Goal: Task Accomplishment & Management: Manage account settings

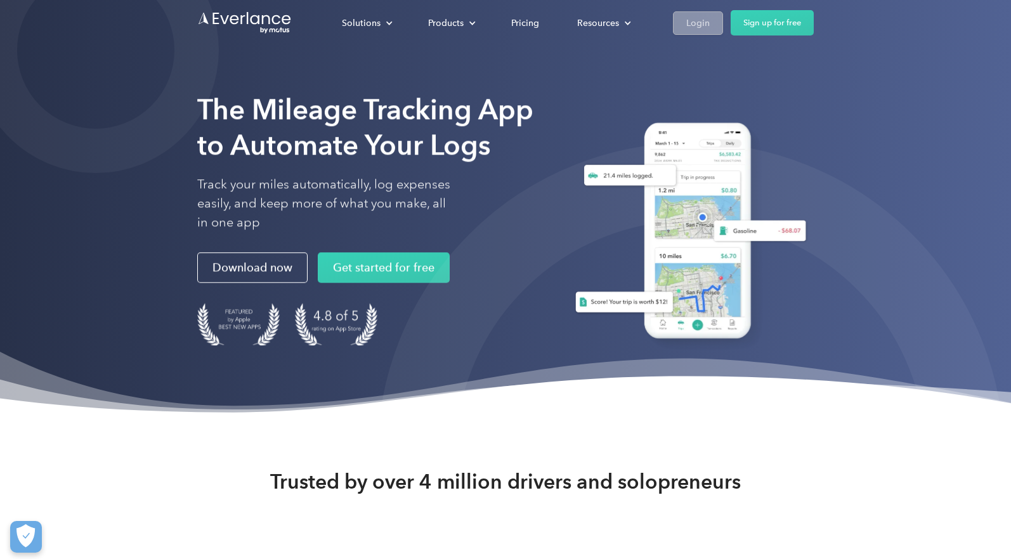
click at [693, 23] on div "Login" at bounding box center [697, 23] width 23 height 16
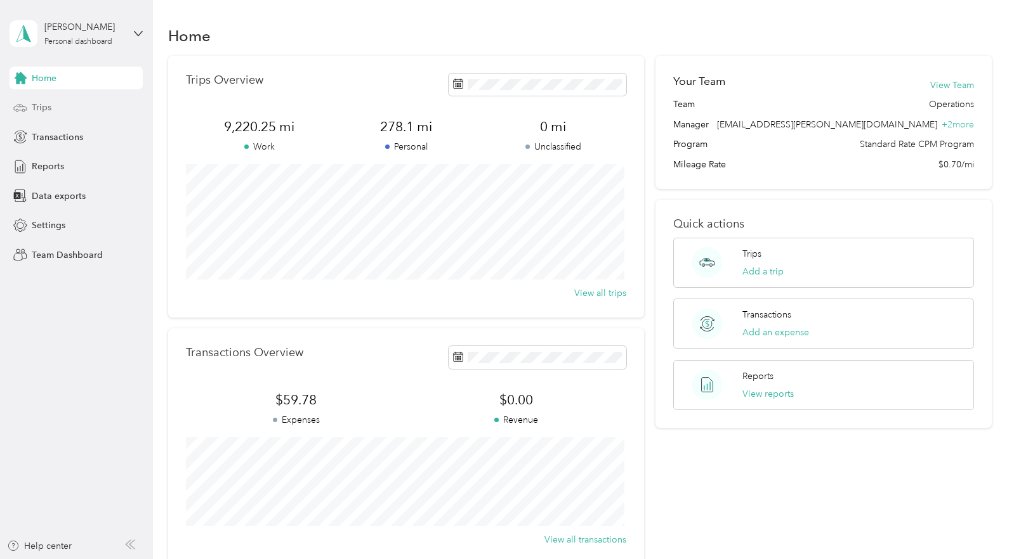
click at [54, 114] on div "Trips" at bounding box center [76, 107] width 133 height 23
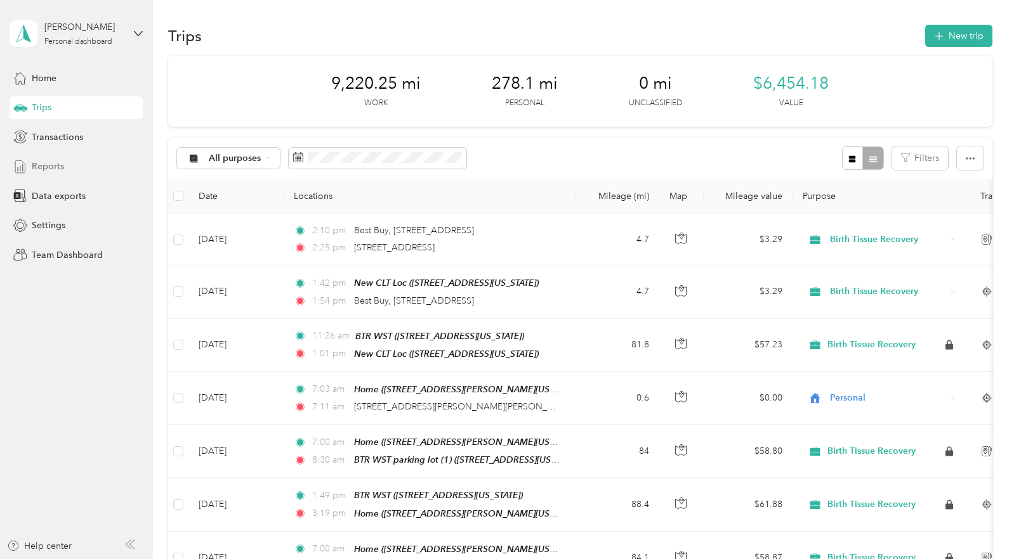
click at [62, 169] on span "Reports" at bounding box center [48, 166] width 32 height 13
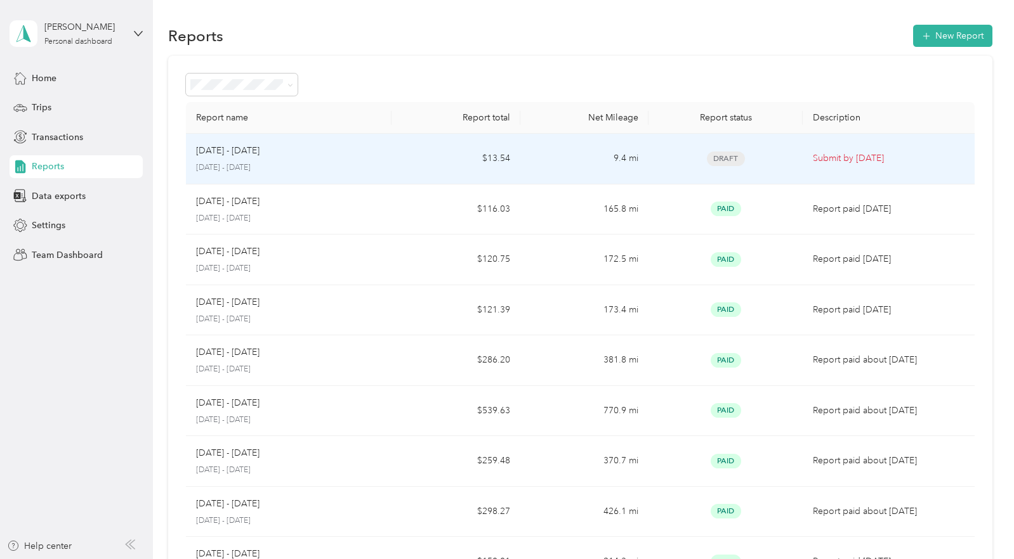
click at [386, 154] on td "[DATE] - [DATE] [DATE] - [DATE]" at bounding box center [289, 159] width 206 height 51
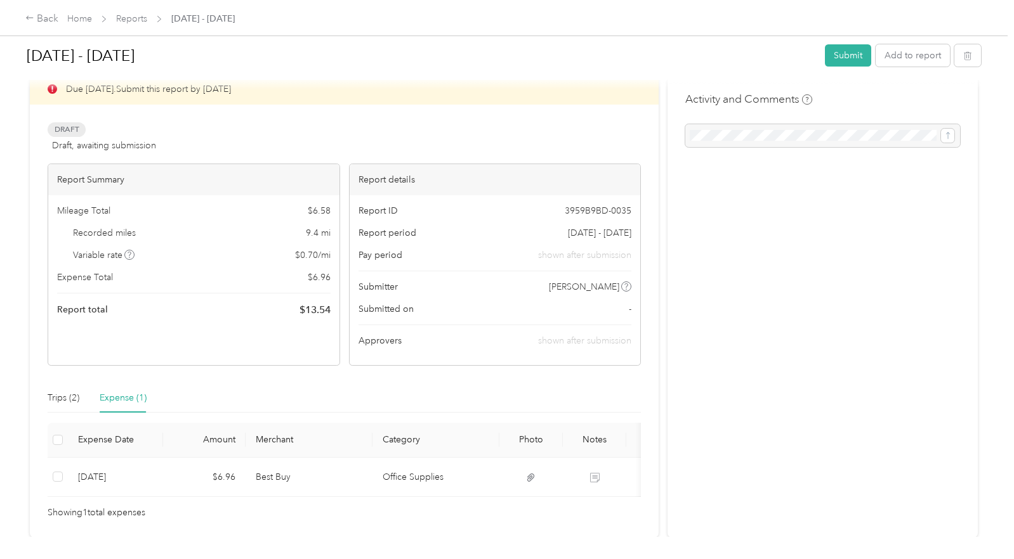
scroll to position [88, 0]
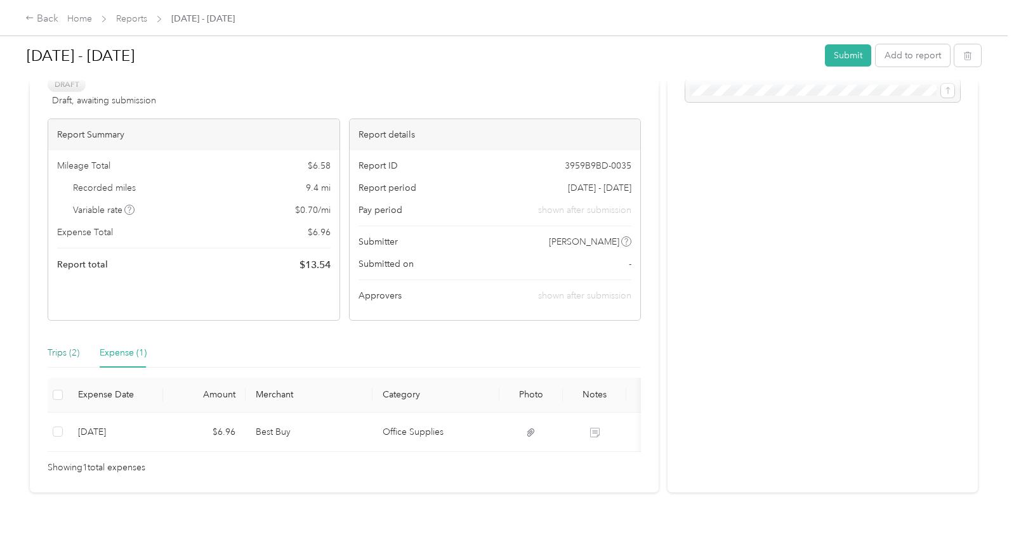
click at [62, 346] on div "Trips (2)" at bounding box center [64, 353] width 32 height 14
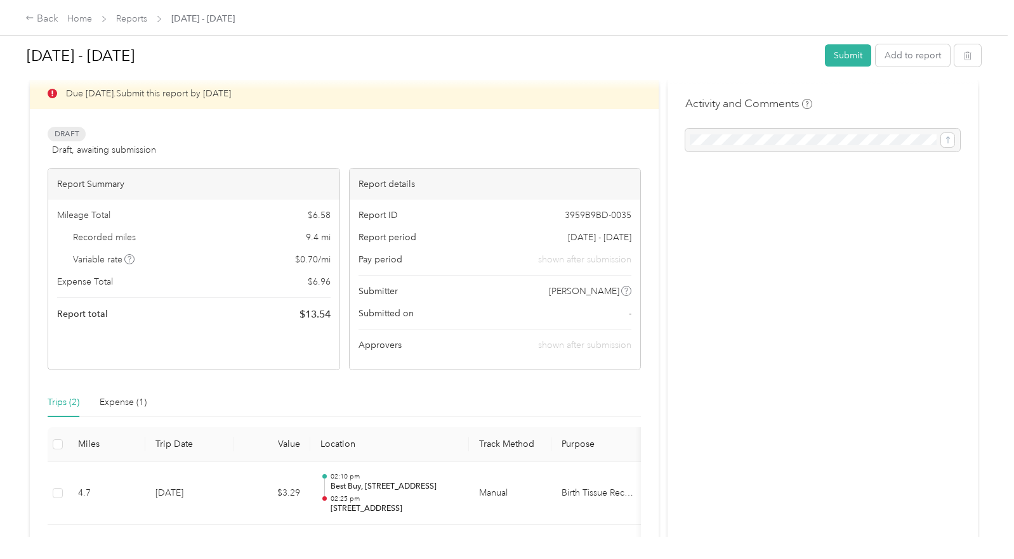
scroll to position [0, 0]
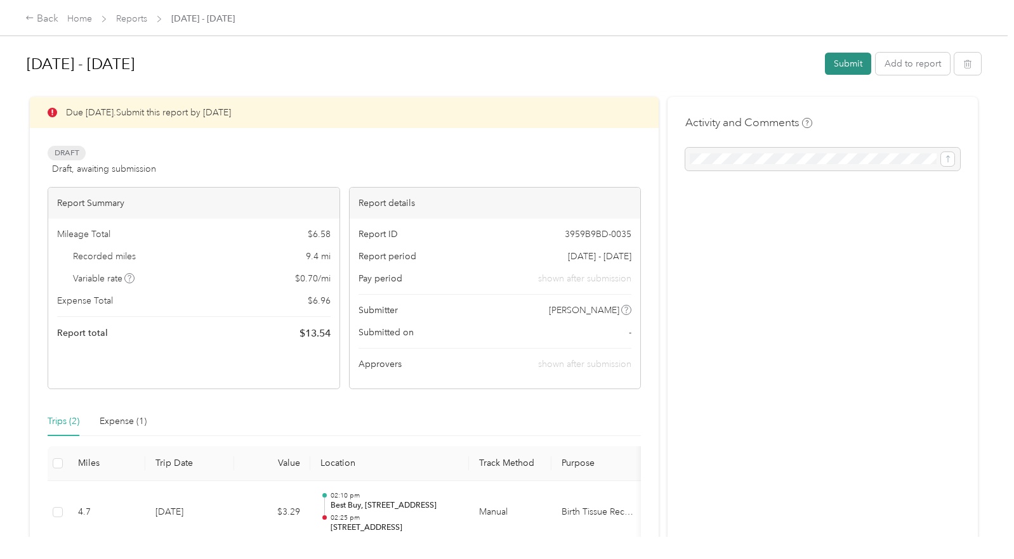
click at [830, 67] on button "Submit" at bounding box center [848, 64] width 46 height 22
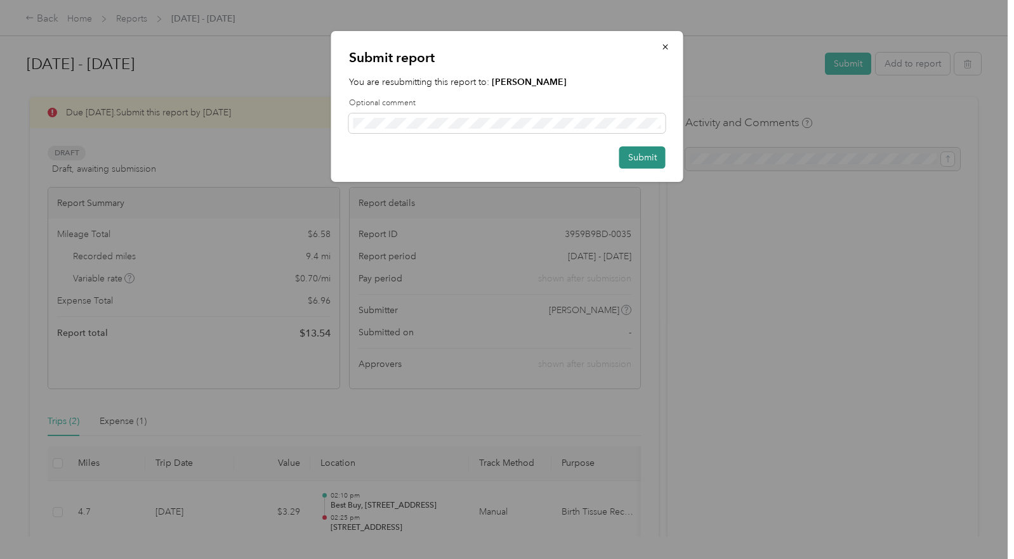
click at [641, 162] on button "Submit" at bounding box center [642, 158] width 46 height 22
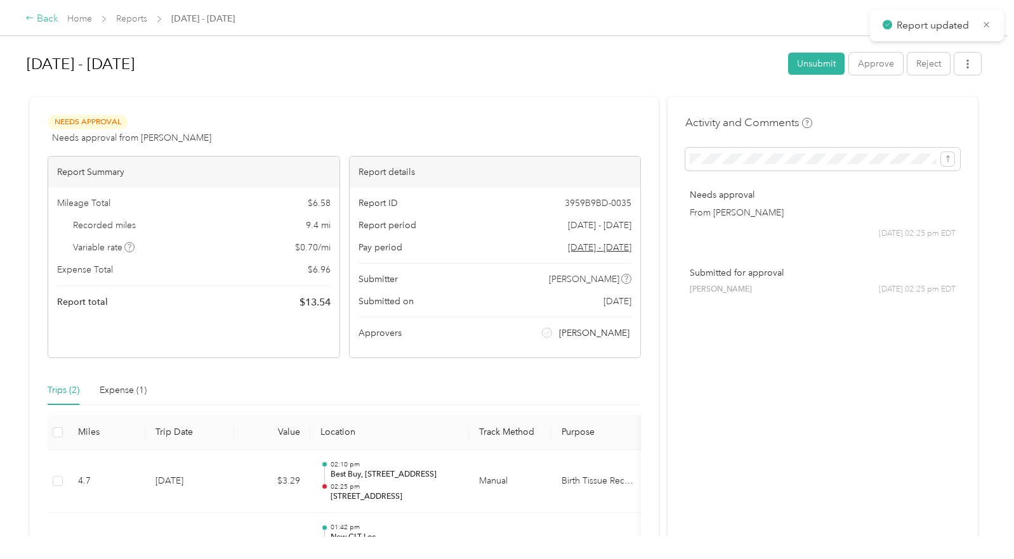
click at [35, 22] on div "Back" at bounding box center [41, 18] width 33 height 15
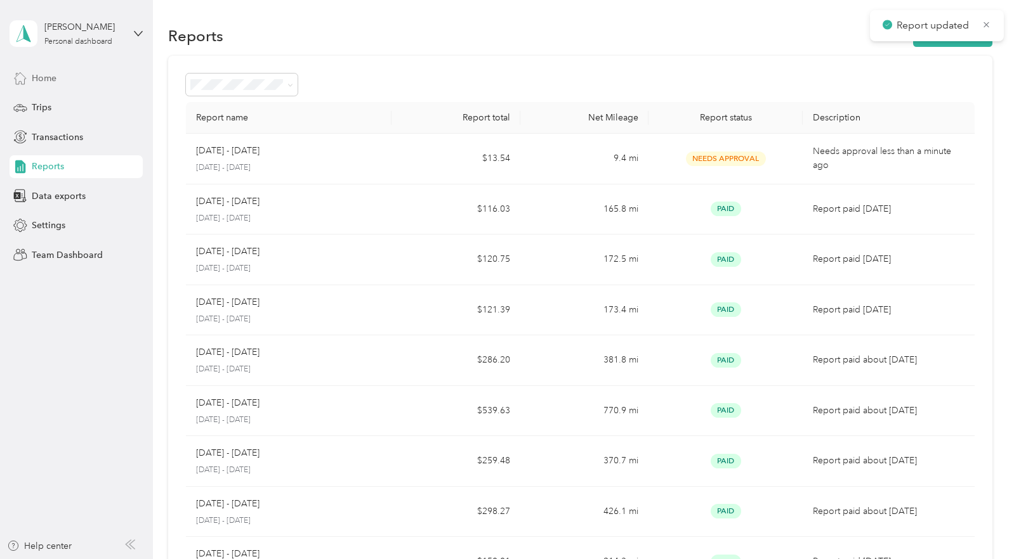
click at [55, 82] on span "Home" at bounding box center [44, 78] width 25 height 13
